Goal: Task Accomplishment & Management: Manage account settings

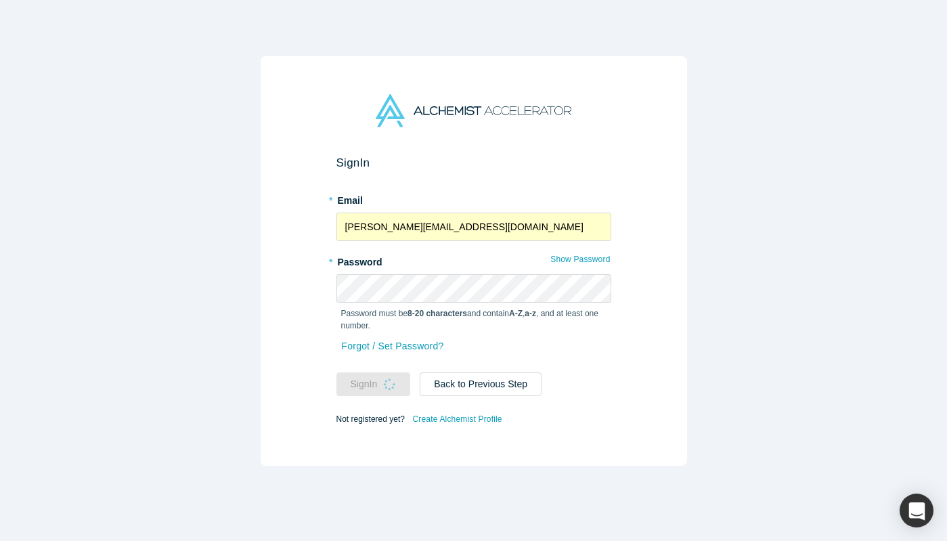
click at [267, 268] on div "Sign In * Email [PERSON_NAME][EMAIL_ADDRESS][DOMAIN_NAME] * Password Show Passw…" at bounding box center [474, 261] width 427 height 410
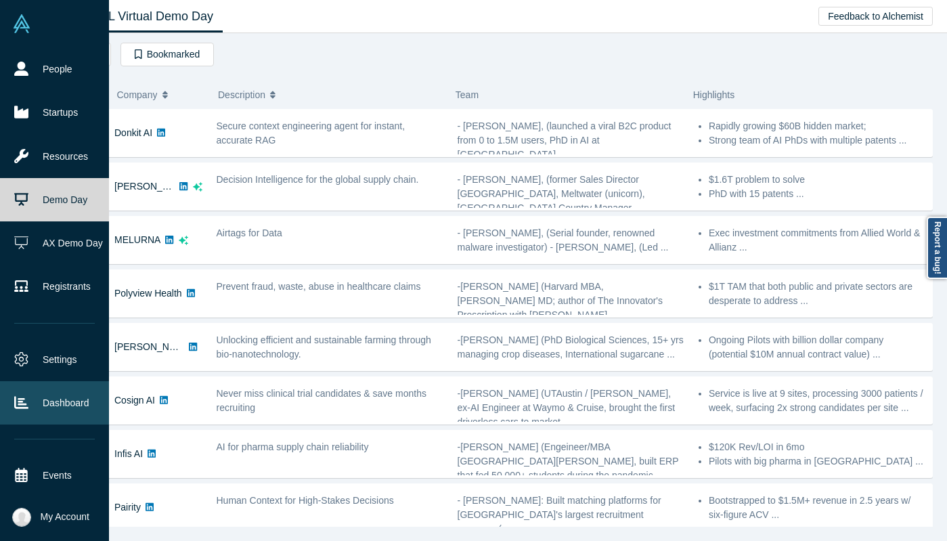
click at [37, 383] on link "Dashboard" at bounding box center [54, 402] width 109 height 43
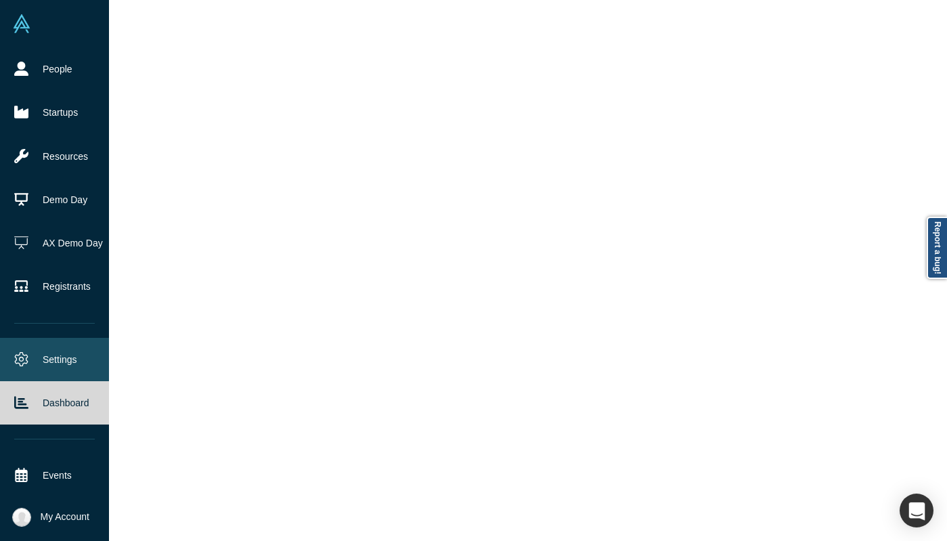
click at [47, 360] on link "Settings" at bounding box center [54, 359] width 109 height 43
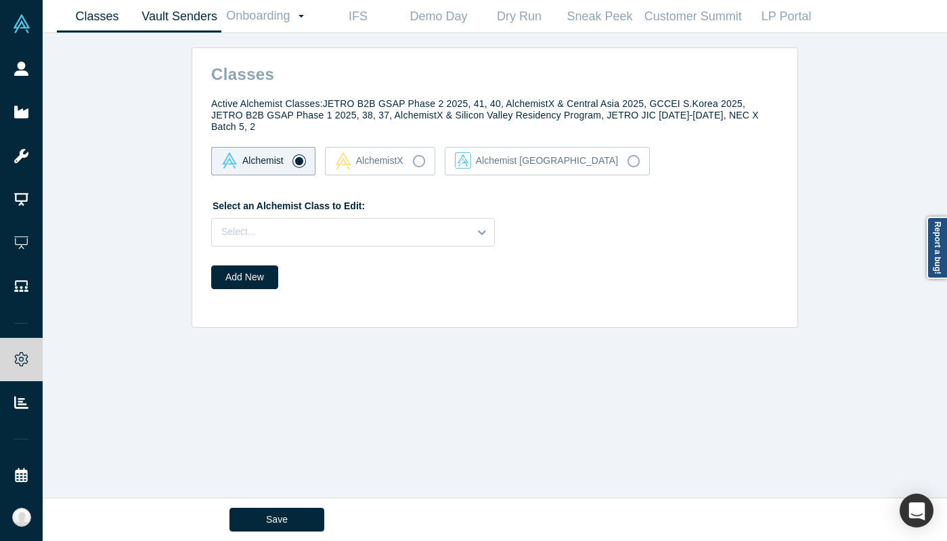
click at [209, 14] on link "Vault Senders" at bounding box center [179, 17] width 84 height 32
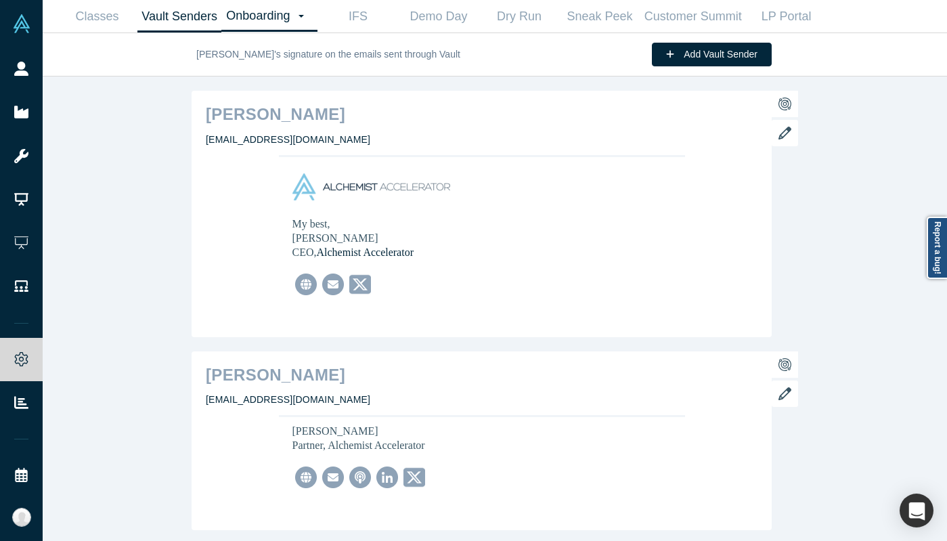
click at [249, 12] on link "Onboarding Dashboard Settings" at bounding box center [269, 16] width 96 height 31
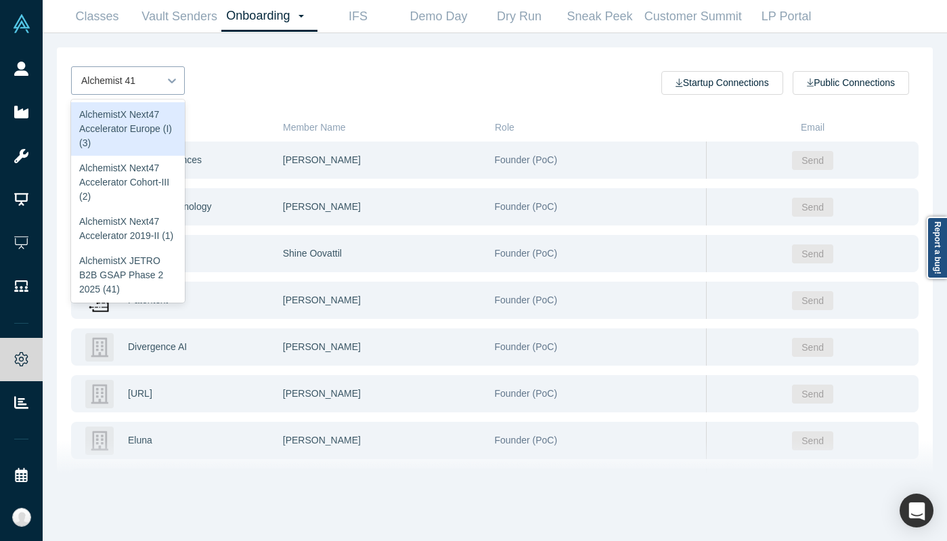
click at [156, 84] on div "Alchemist 41" at bounding box center [115, 81] width 87 height 22
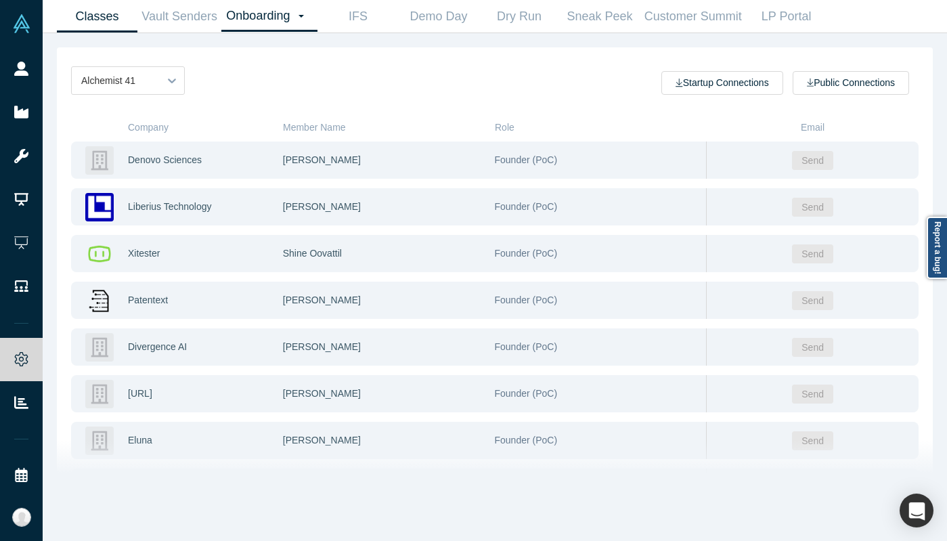
click at [114, 9] on link "Classes" at bounding box center [97, 17] width 81 height 32
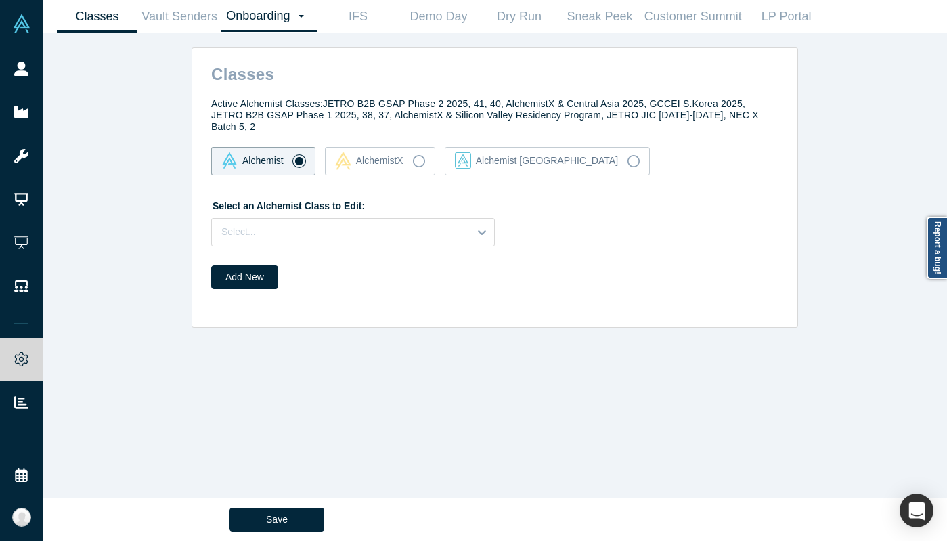
click at [286, 13] on link "Onboarding Dashboard Settings" at bounding box center [269, 16] width 96 height 31
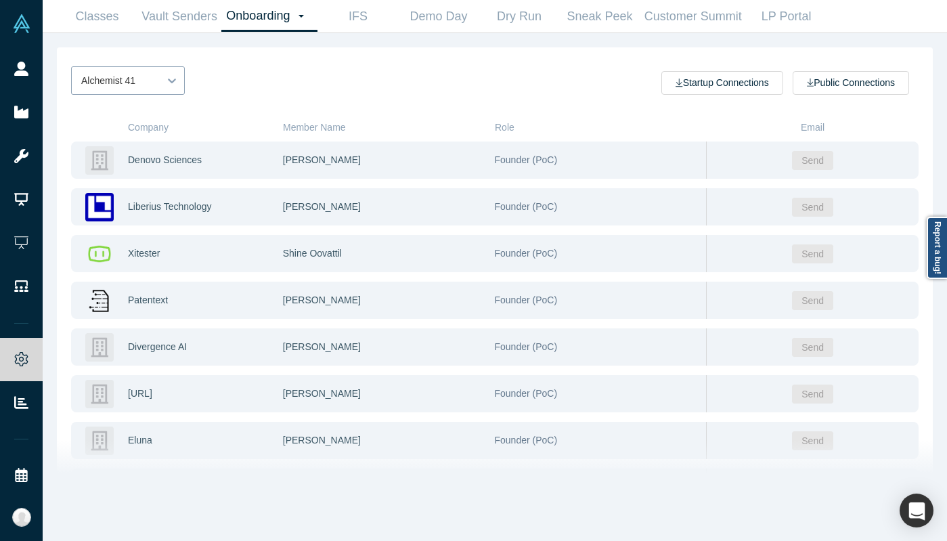
click at [167, 79] on icon at bounding box center [172, 81] width 14 height 14
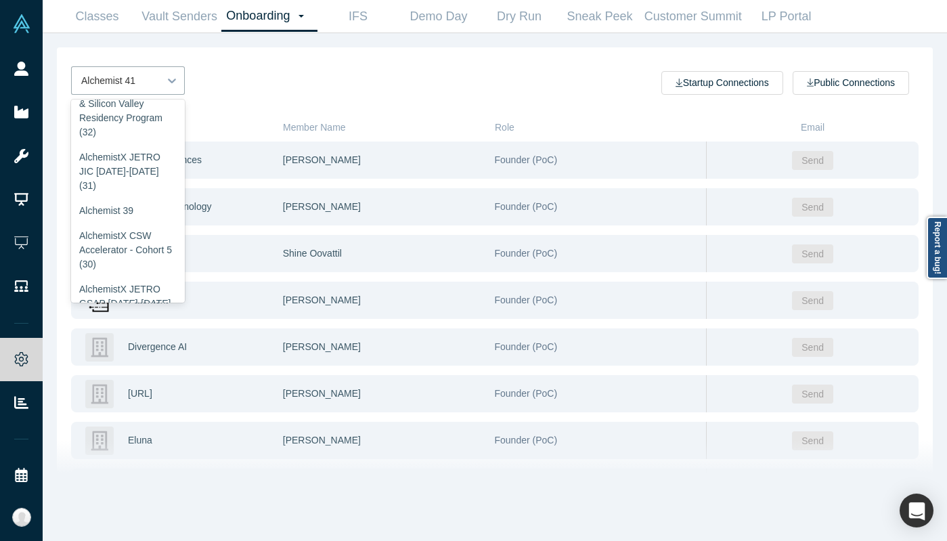
scroll to position [737, 0]
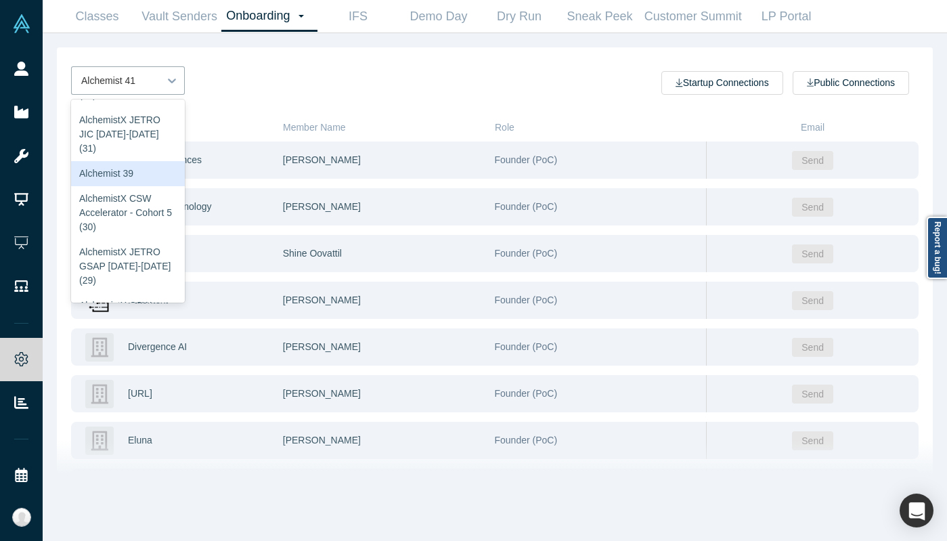
click at [104, 165] on div "Alchemist 39" at bounding box center [128, 173] width 114 height 25
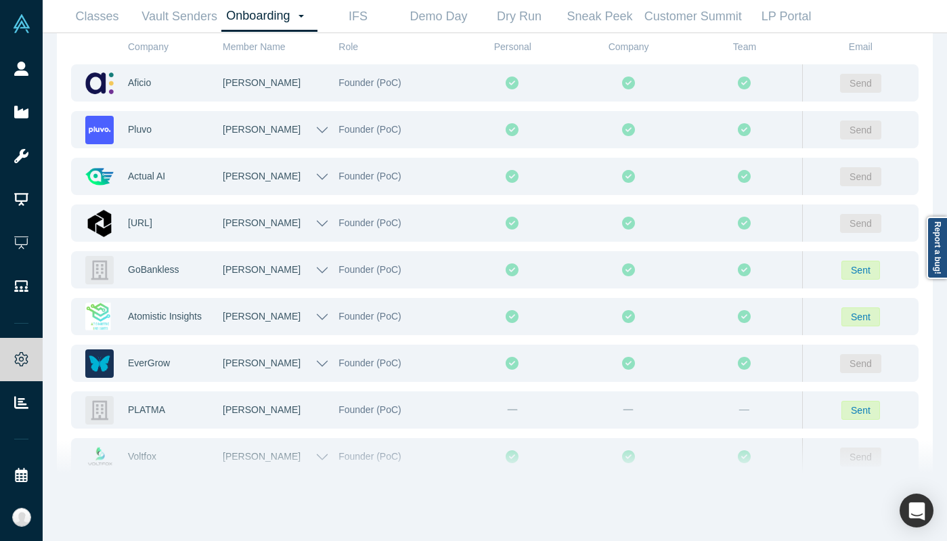
scroll to position [0, 0]
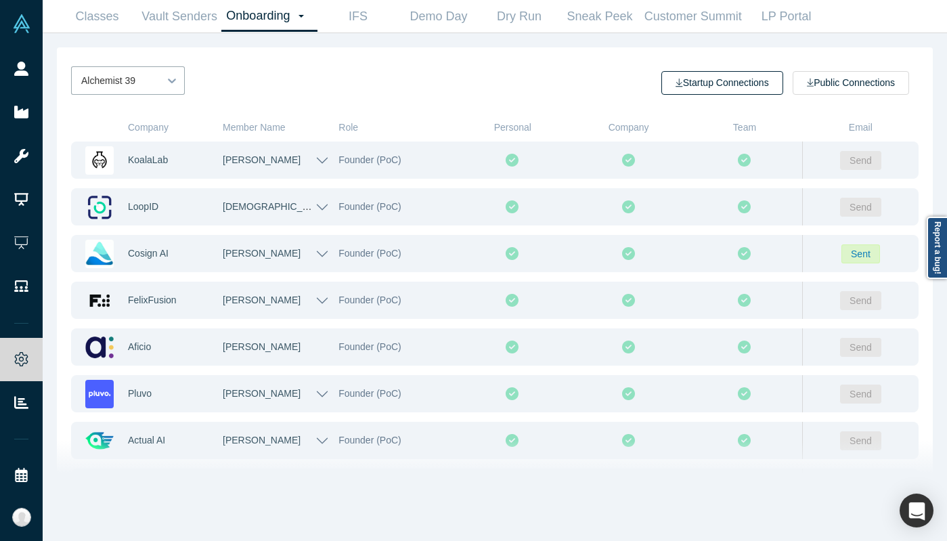
click at [723, 75] on button "Startup Connections" at bounding box center [722, 83] width 121 height 24
